Goal: Book appointment/travel/reservation

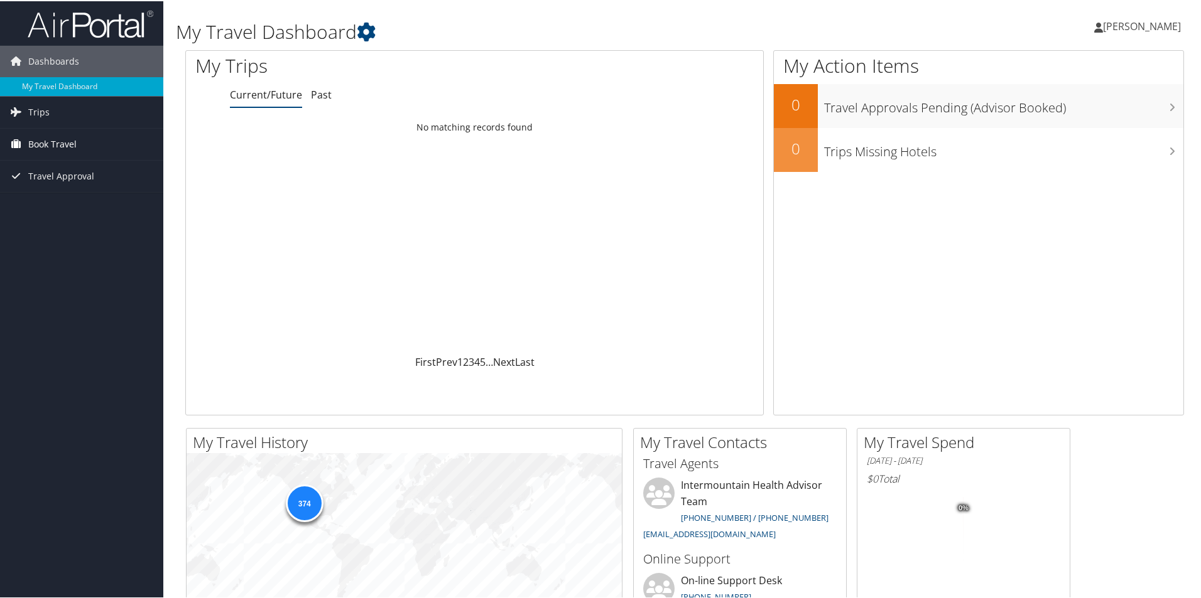
click at [63, 144] on span "Book Travel" at bounding box center [52, 142] width 48 height 31
click at [48, 210] on link "Book/Manage Online Trips" at bounding box center [81, 206] width 163 height 19
